Goal: Task Accomplishment & Management: Manage account settings

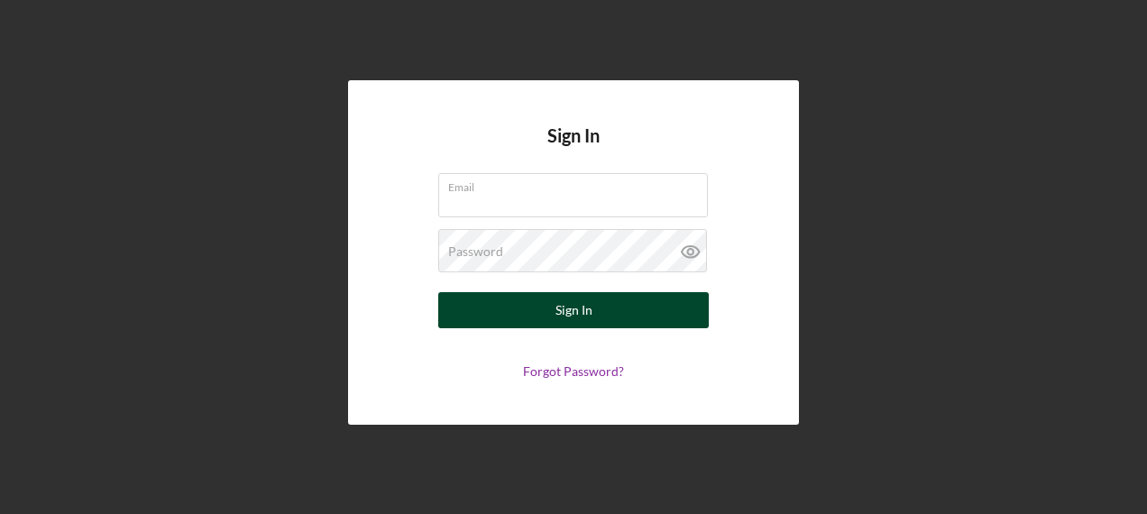
type input "[EMAIL_ADDRESS][DOMAIN_NAME]"
click at [562, 324] on div "Sign In" at bounding box center [573, 310] width 37 height 36
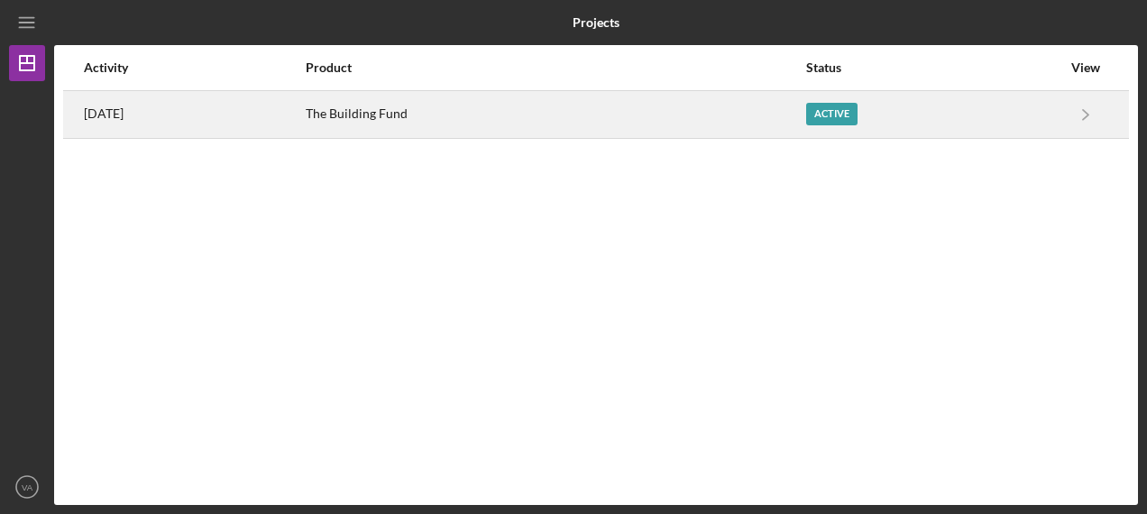
click at [562, 111] on div "The Building Fund" at bounding box center [555, 114] width 498 height 45
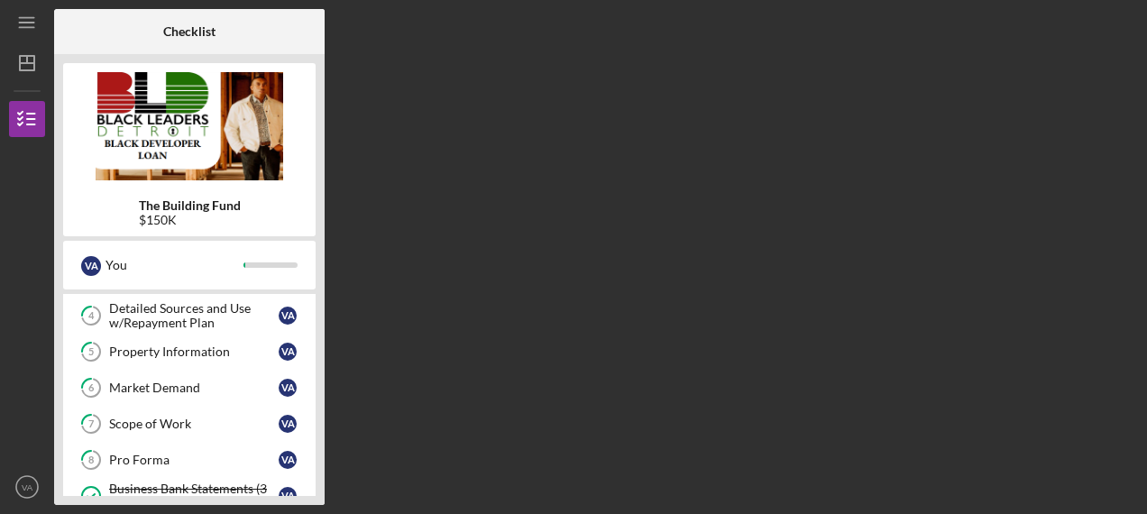
scroll to position [192, 0]
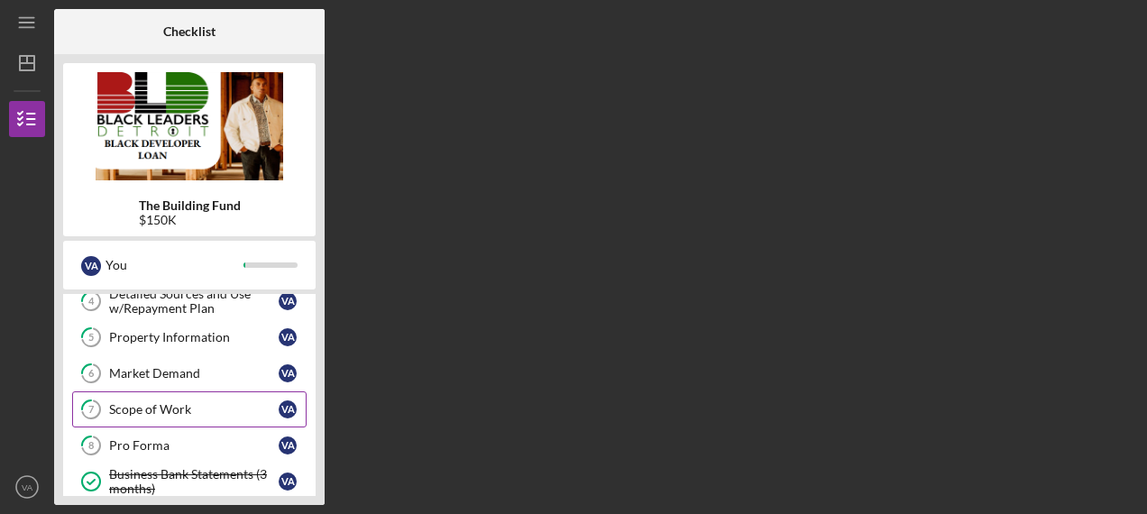
click at [175, 402] on div "Scope of Work" at bounding box center [193, 409] width 169 height 14
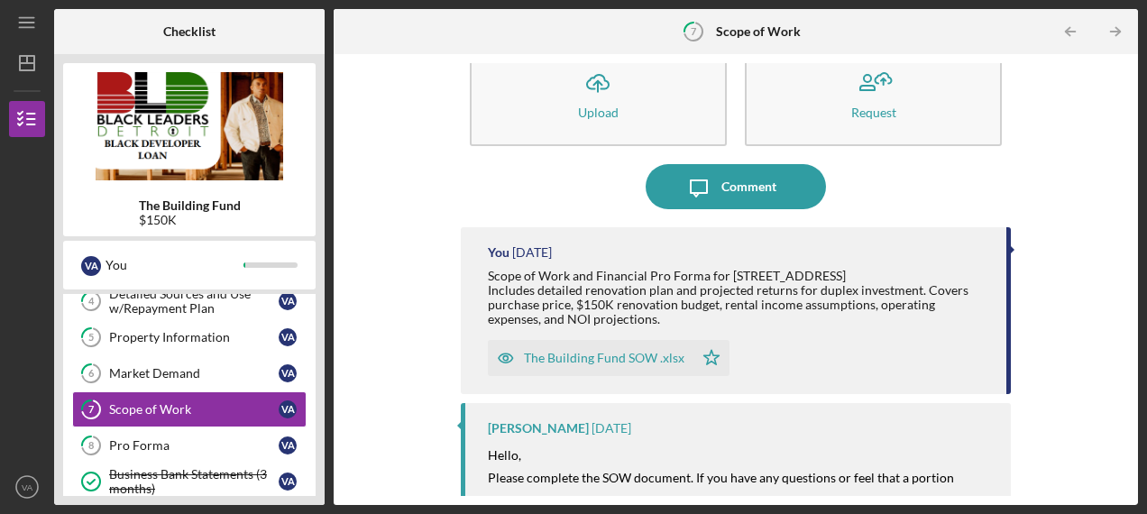
scroll to position [45, 0]
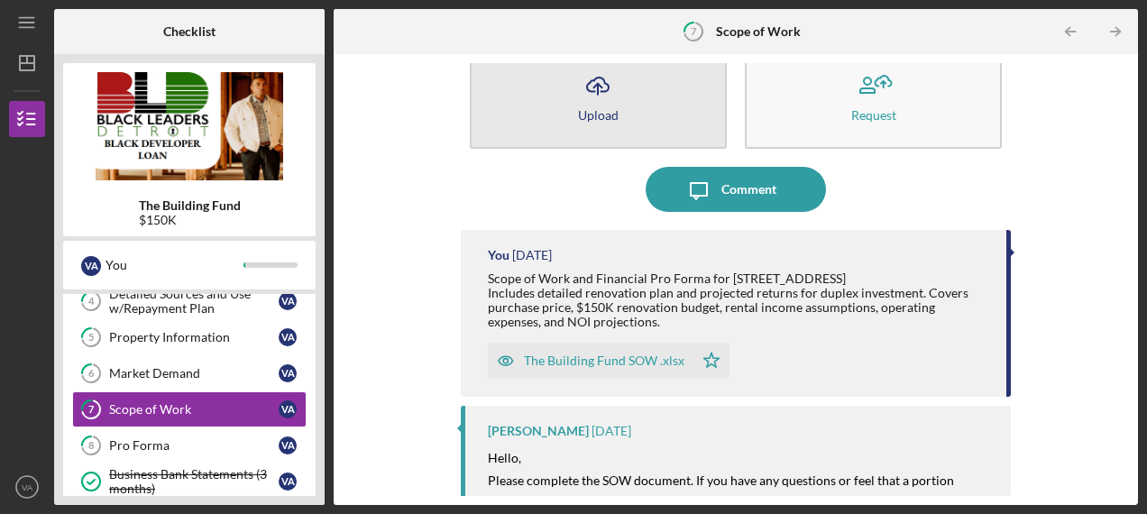
click at [553, 99] on button "Icon/Upload Upload" at bounding box center [598, 97] width 257 height 104
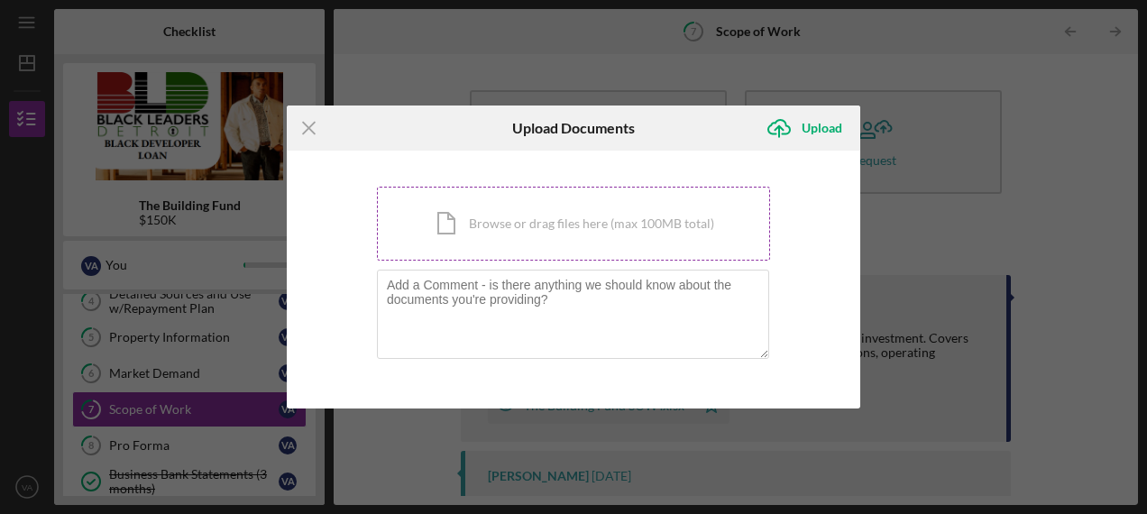
click at [493, 224] on div "Icon/Document Browse or drag files here (max 100MB total) Tap to choose files o…" at bounding box center [573, 224] width 393 height 74
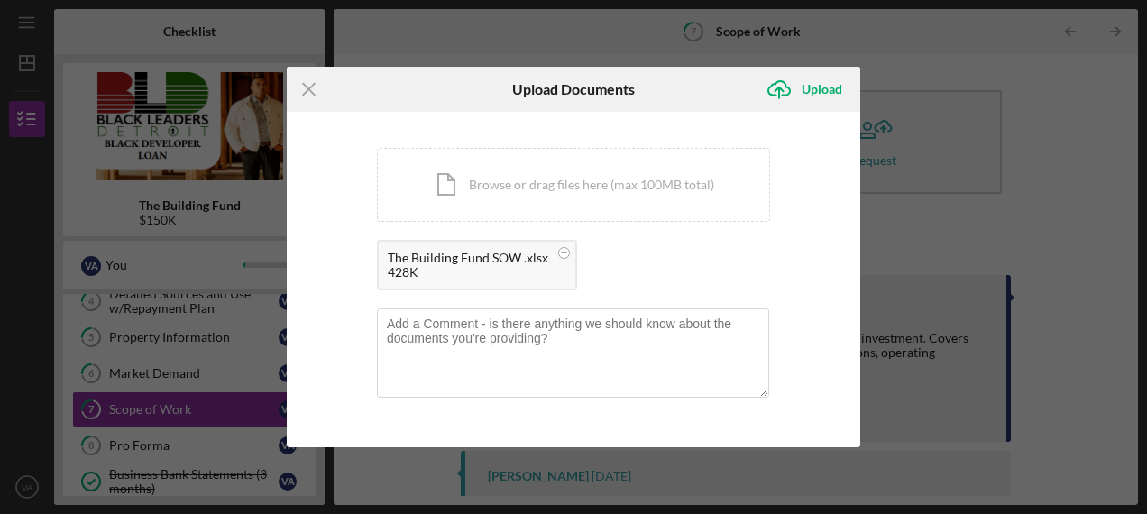
click at [685, 251] on div "The Building Fund SOW .xlsx 428K" at bounding box center [573, 269] width 393 height 59
click at [827, 87] on div "Upload" at bounding box center [821, 89] width 41 height 36
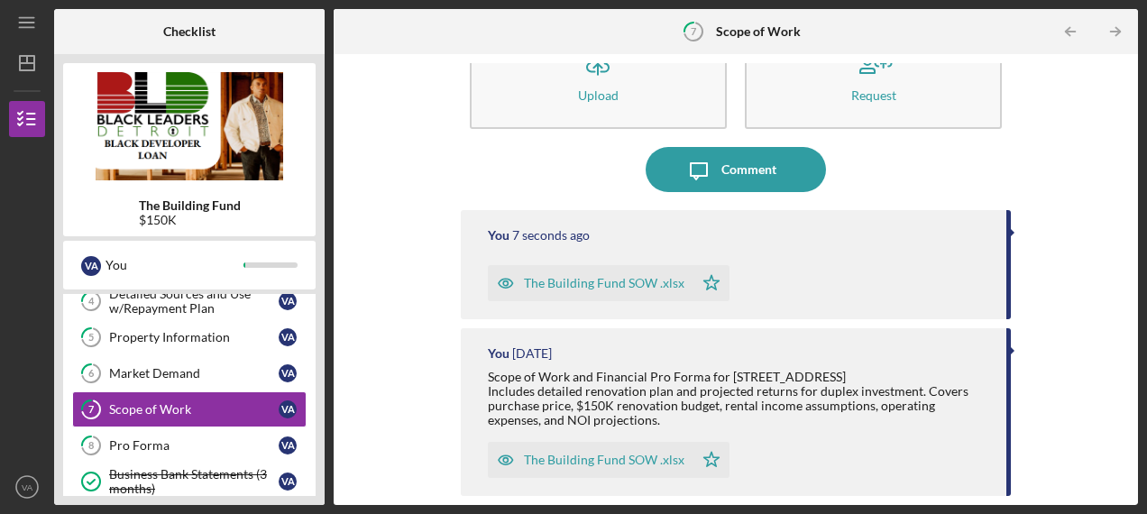
scroll to position [63, 0]
click at [602, 295] on div "The Building Fund SOW .xlsx" at bounding box center [591, 285] width 206 height 36
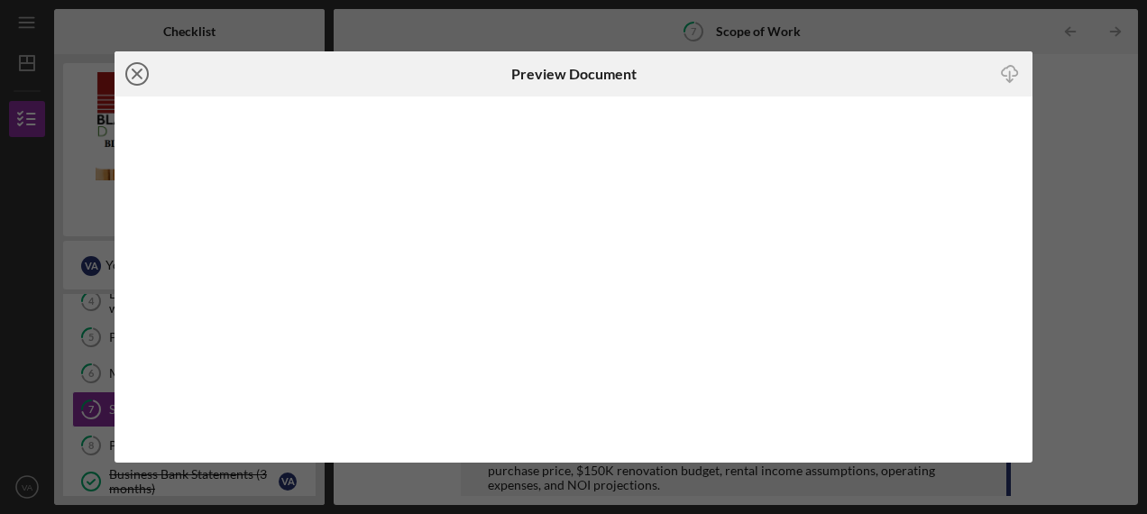
click at [135, 76] on line at bounding box center [137, 73] width 9 height 9
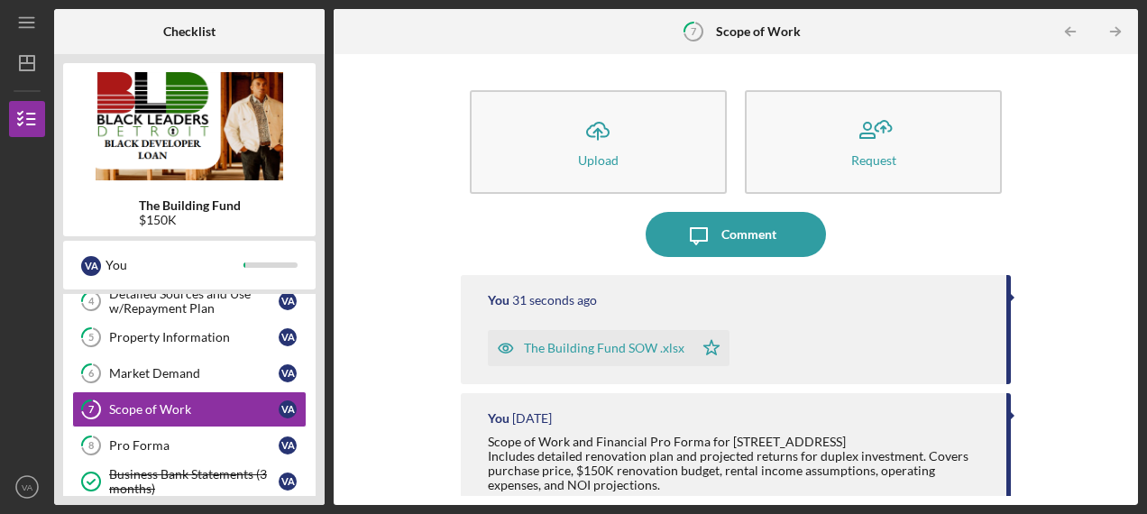
click at [709, 344] on polygon "button" at bounding box center [710, 347] width 15 height 14
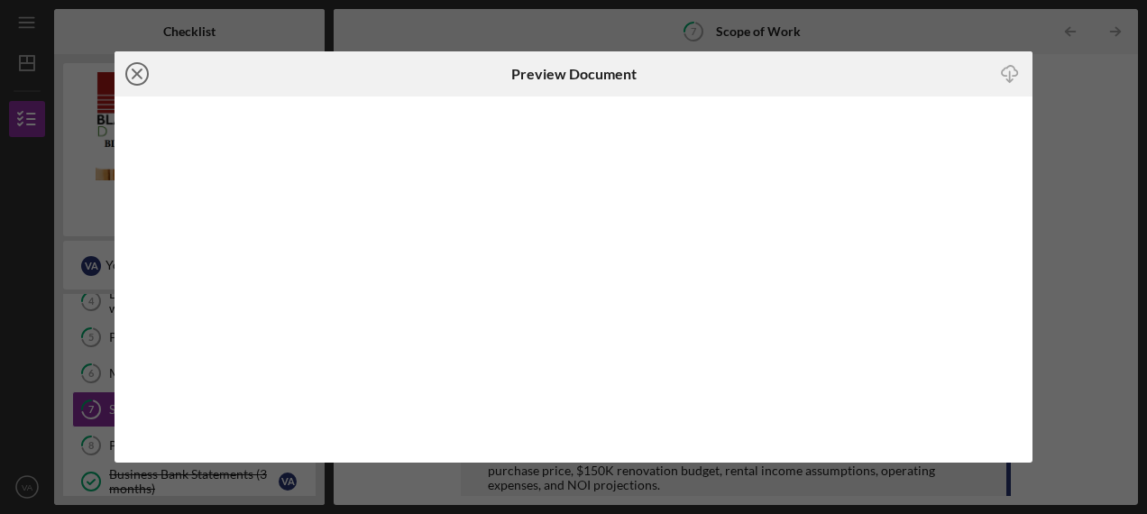
click at [142, 77] on icon "Icon/Close" at bounding box center [136, 73] width 45 height 45
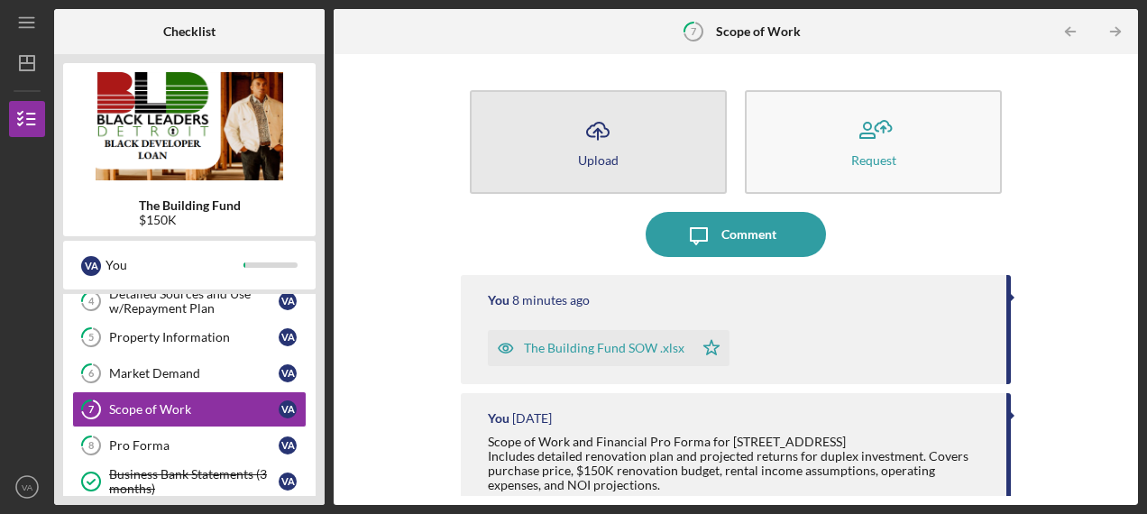
click at [591, 144] on icon "Icon/Upload" at bounding box center [597, 130] width 45 height 45
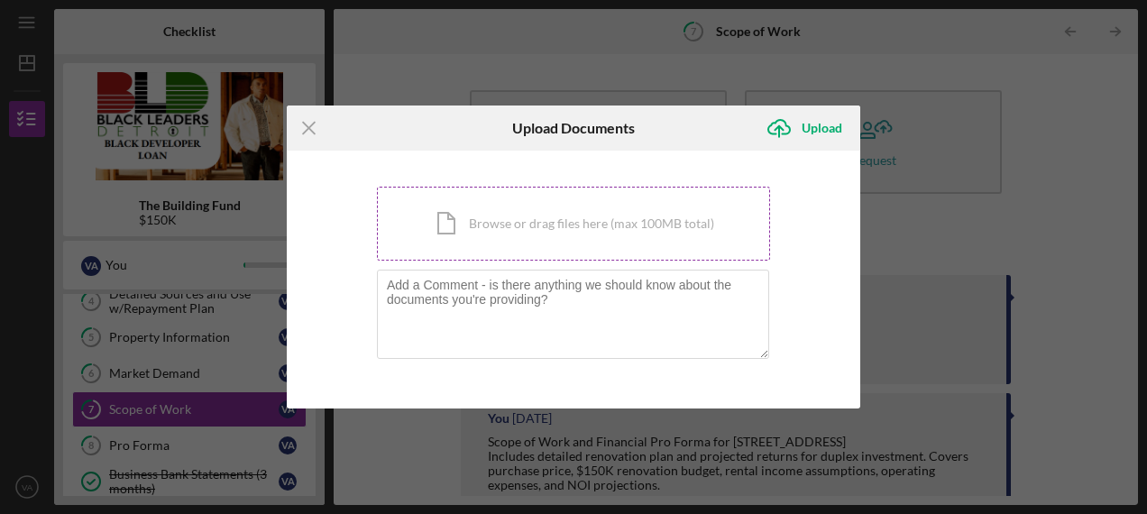
click at [463, 222] on div "Icon/Document Browse or drag files here (max 100MB total) Tap to choose files o…" at bounding box center [573, 224] width 393 height 74
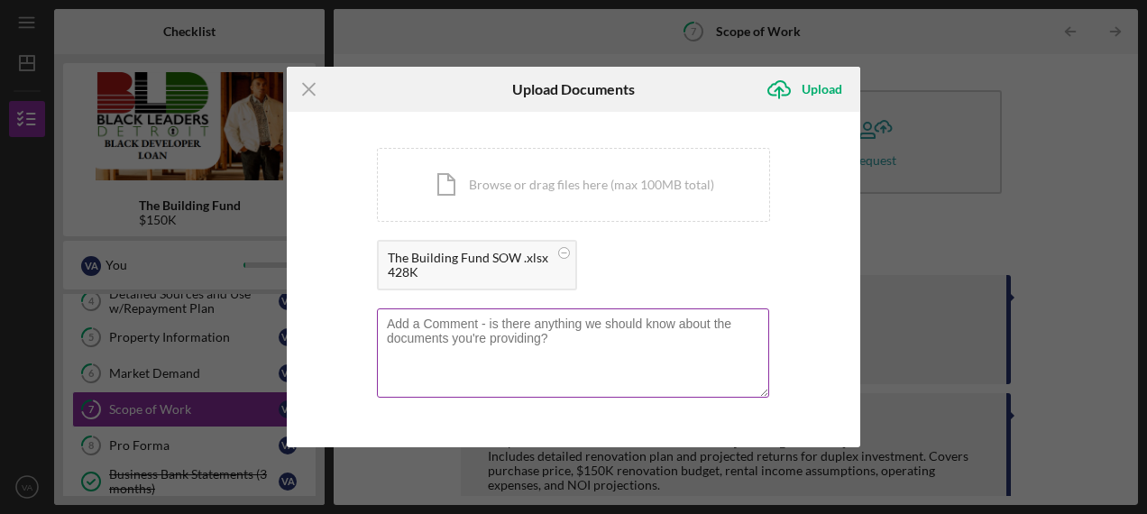
click at [561, 336] on textarea at bounding box center [573, 352] width 392 height 88
drag, startPoint x: 548, startPoint y: 338, endPoint x: 437, endPoint y: 339, distance: 110.9
click at [437, 339] on textarea at bounding box center [573, 352] width 392 height 88
drag, startPoint x: 388, startPoint y: 317, endPoint x: 519, endPoint y: 329, distance: 132.1
click at [519, 329] on textarea at bounding box center [573, 352] width 392 height 88
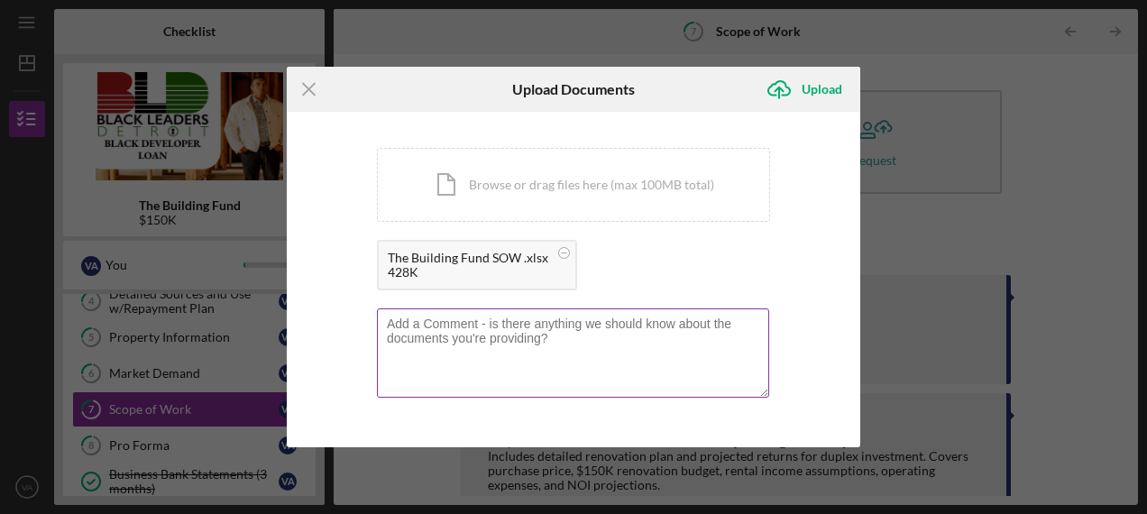
drag, startPoint x: 492, startPoint y: 322, endPoint x: 526, endPoint y: 337, distance: 37.5
click at [526, 337] on textarea at bounding box center [573, 352] width 392 height 88
click at [498, 339] on textarea at bounding box center [573, 352] width 392 height 88
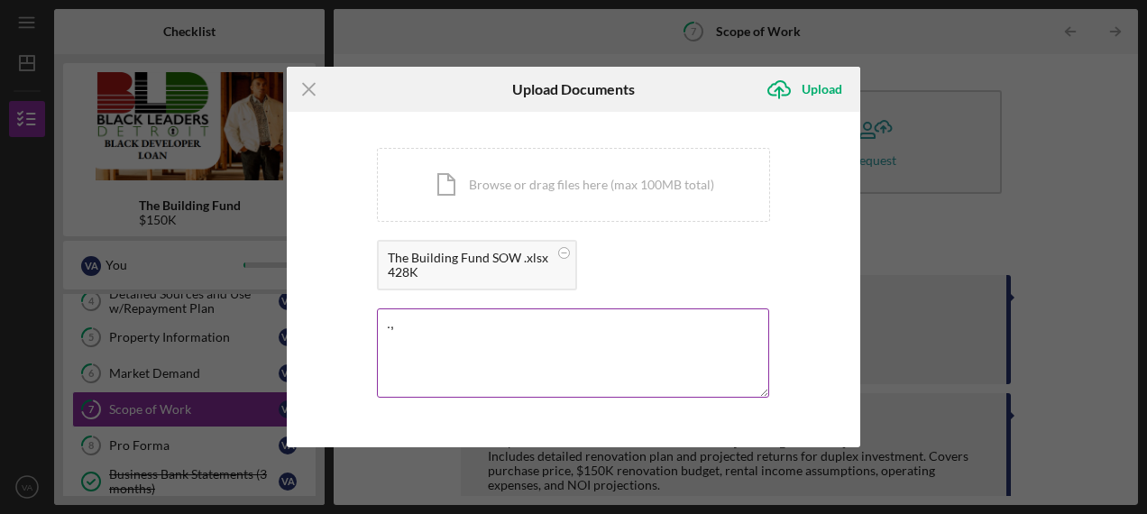
type textarea "."
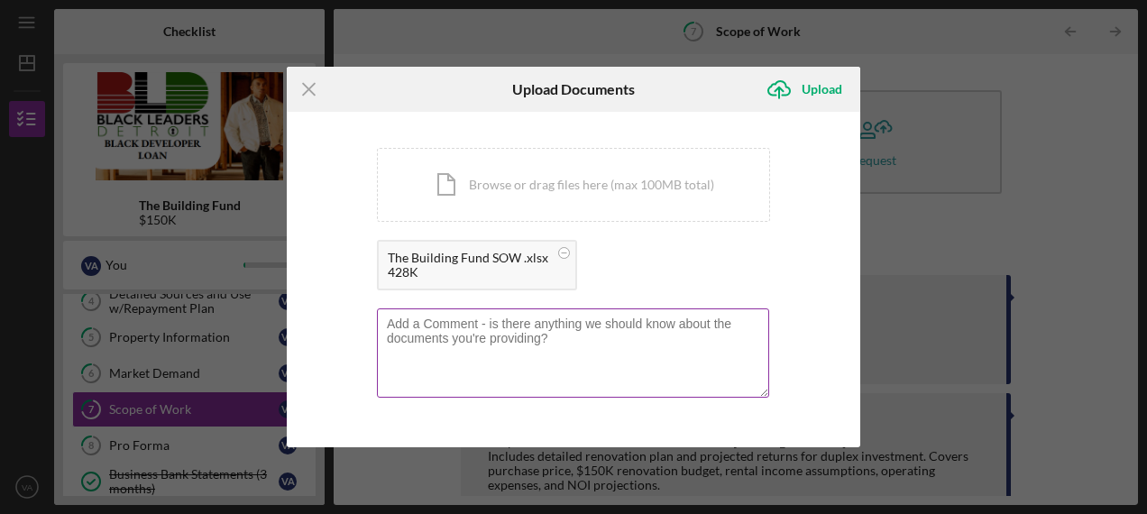
drag, startPoint x: 551, startPoint y: 344, endPoint x: 498, endPoint y: 348, distance: 52.4
click at [498, 348] on textarea at bounding box center [573, 352] width 392 height 88
drag, startPoint x: 498, startPoint y: 348, endPoint x: 515, endPoint y: 343, distance: 16.8
click at [515, 343] on textarea at bounding box center [573, 352] width 392 height 88
paste textarea "During our inspection of the property, we identified additional issues with the…"
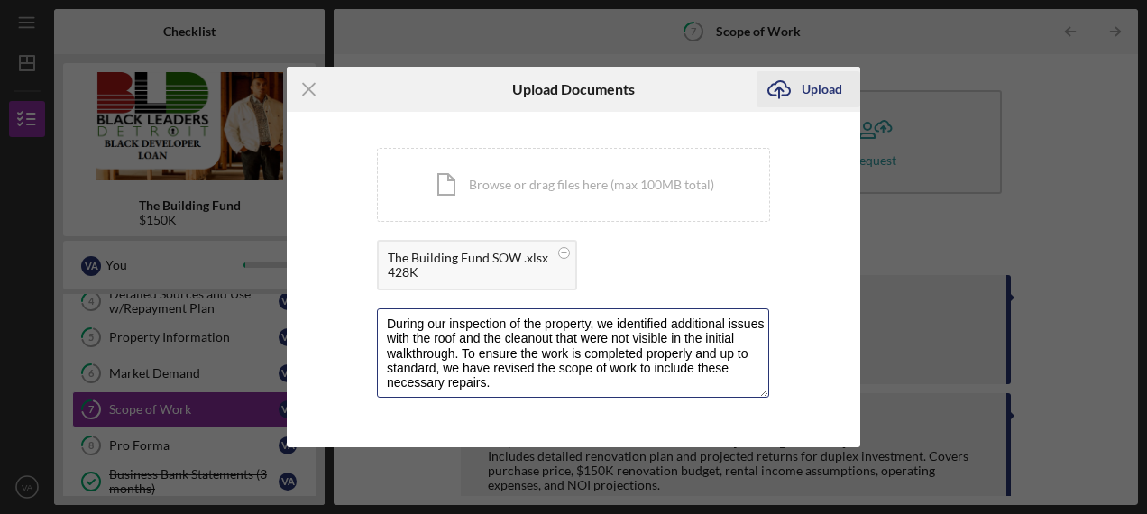
type textarea "During our inspection of the property, we identified additional issues with the…"
click at [820, 91] on div "Upload" at bounding box center [821, 89] width 41 height 36
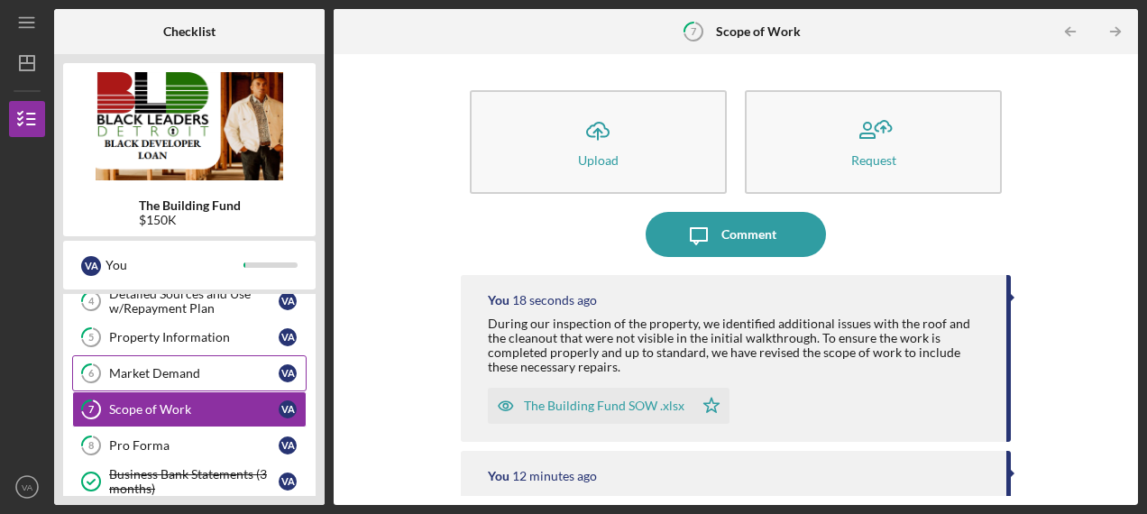
click at [126, 373] on div "Market Demand" at bounding box center [193, 373] width 169 height 14
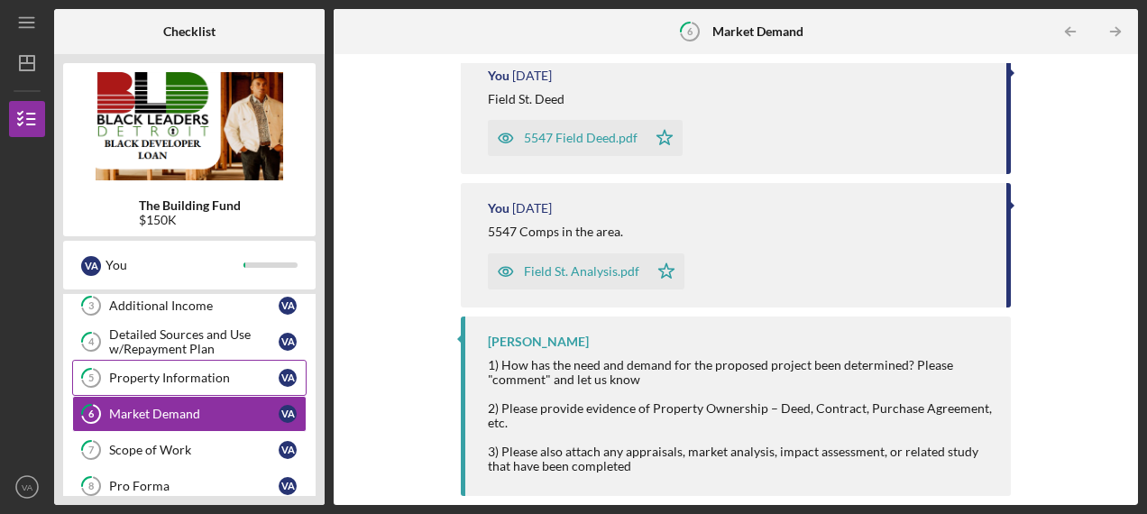
scroll to position [151, 0]
click at [186, 345] on div "Detailed Sources and Use w/Repayment Plan" at bounding box center [193, 342] width 169 height 29
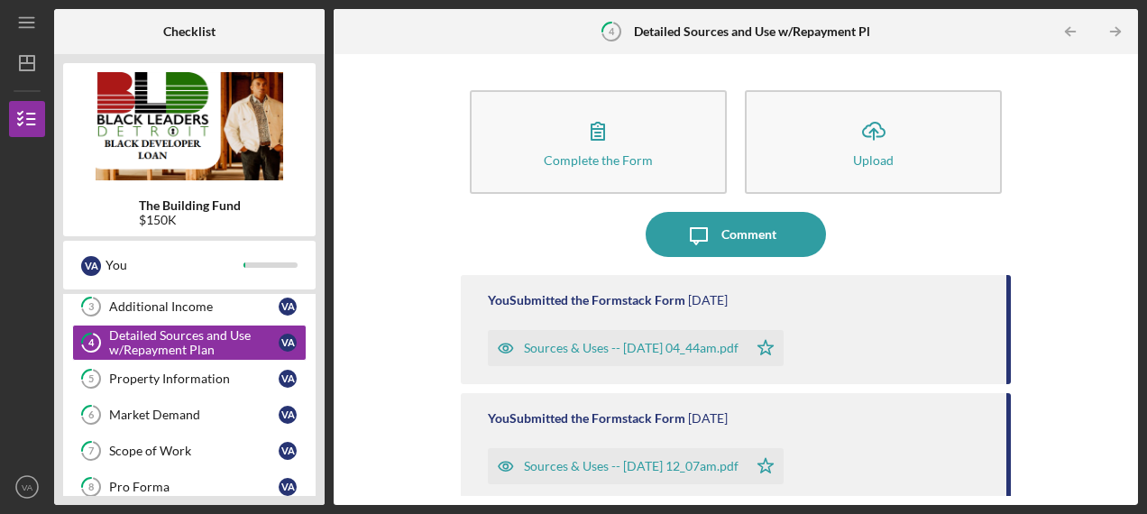
click at [552, 353] on div "Sources & Uses -- [DATE] 04_44am.pdf" at bounding box center [631, 348] width 215 height 14
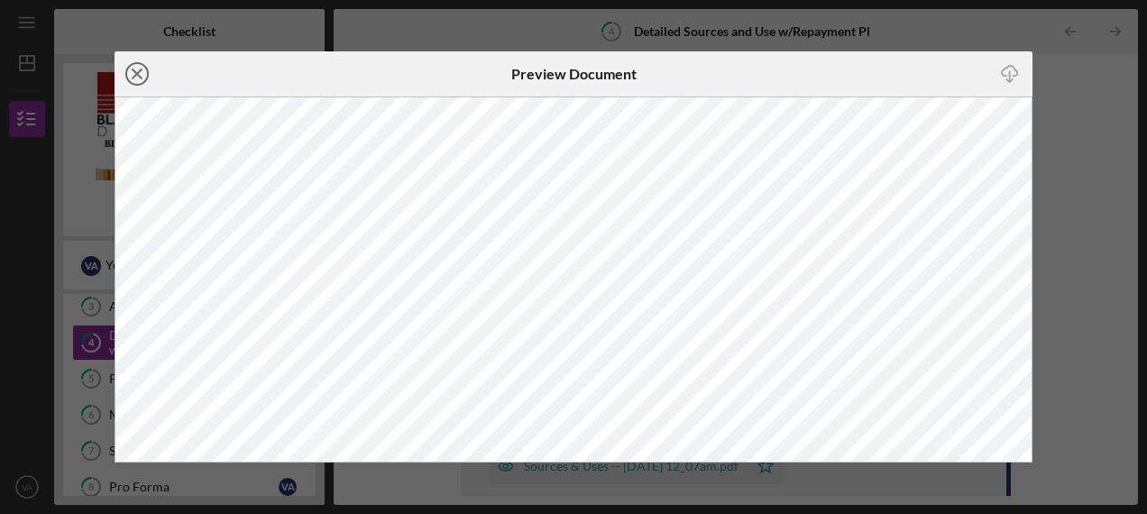
click at [132, 78] on icon "Icon/Close" at bounding box center [136, 73] width 45 height 45
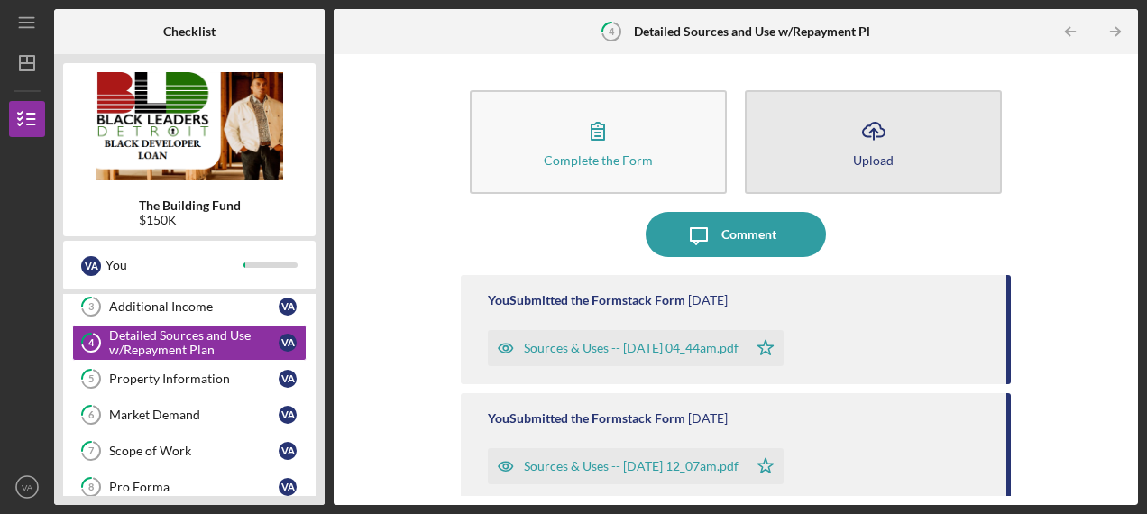
click at [809, 157] on button "Icon/Upload Upload" at bounding box center [873, 142] width 257 height 104
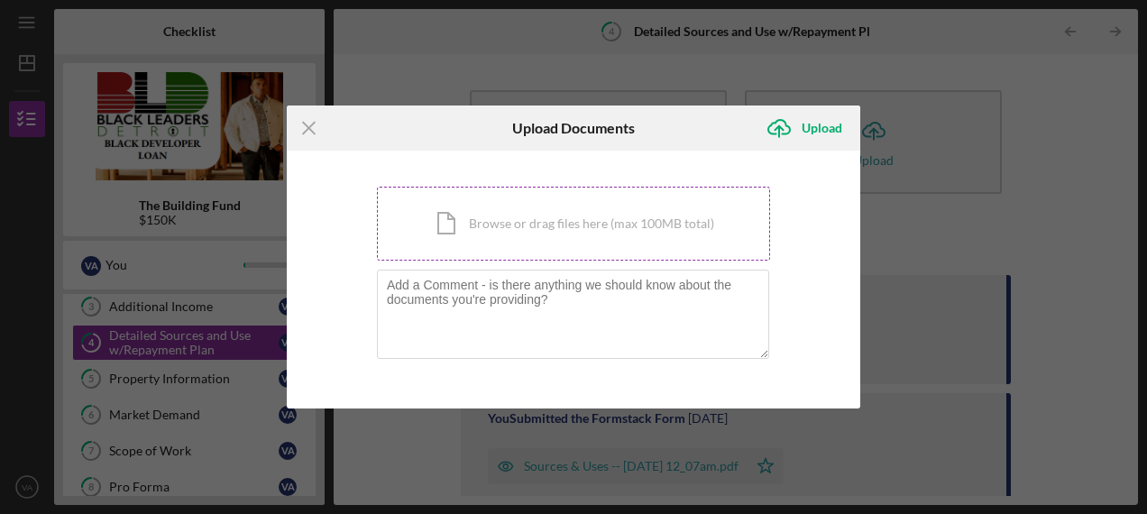
click at [475, 237] on div "Icon/Document Browse or drag files here (max 100MB total) Tap to choose files o…" at bounding box center [573, 224] width 393 height 74
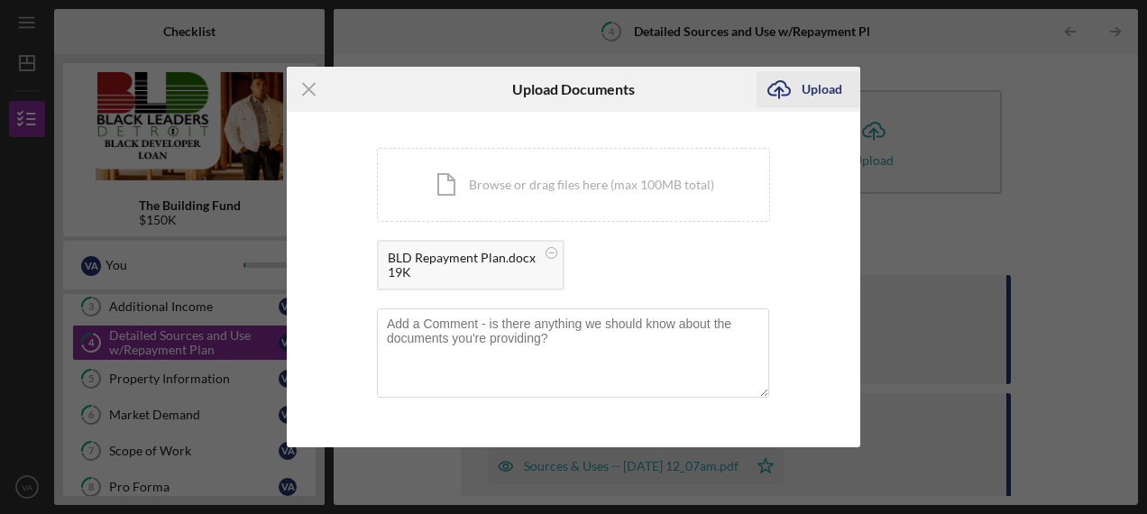
click at [822, 86] on div "Upload" at bounding box center [821, 89] width 41 height 36
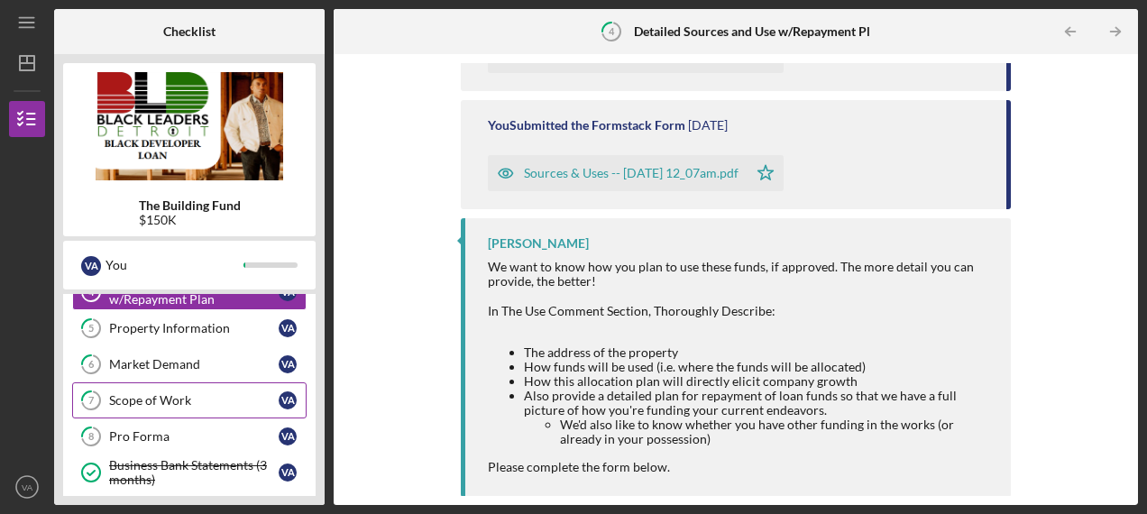
scroll to position [202, 0]
click at [119, 429] on div "Pro Forma" at bounding box center [193, 435] width 169 height 14
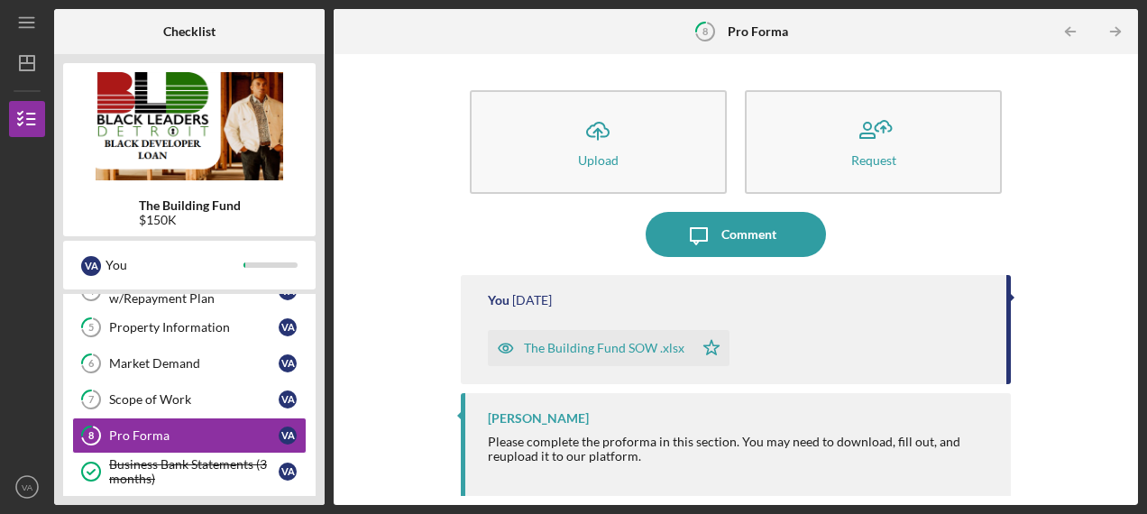
click at [596, 353] on div "The Building Fund SOW .xlsx" at bounding box center [604, 348] width 160 height 14
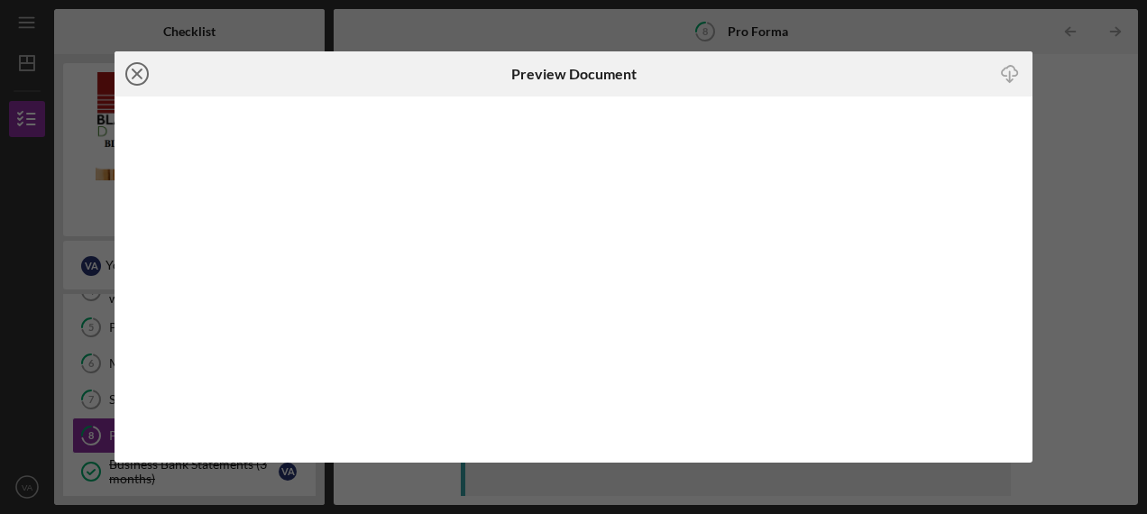
click at [142, 72] on icon "Icon/Close" at bounding box center [136, 73] width 45 height 45
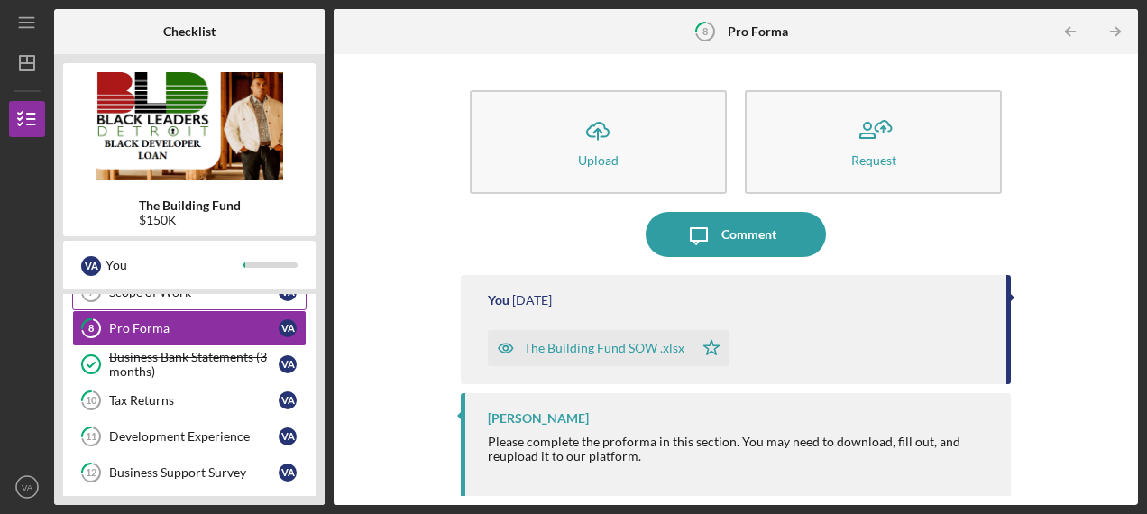
scroll to position [308, 0]
